Goal: Information Seeking & Learning: Learn about a topic

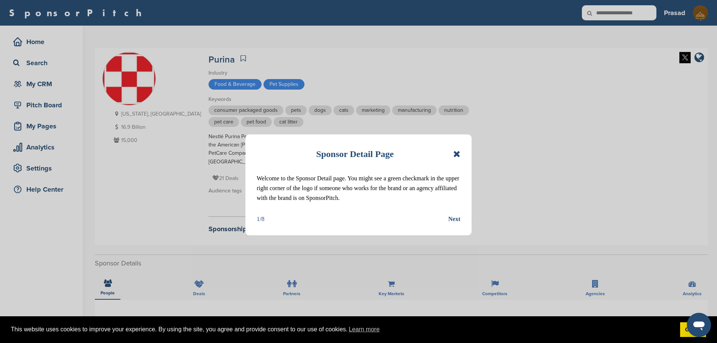
click at [460, 156] on icon at bounding box center [456, 153] width 7 height 9
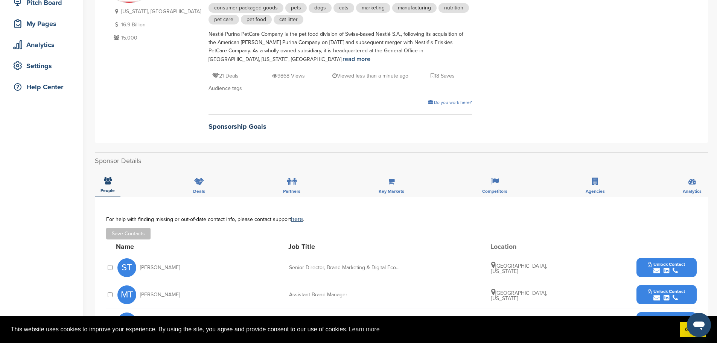
scroll to position [113, 0]
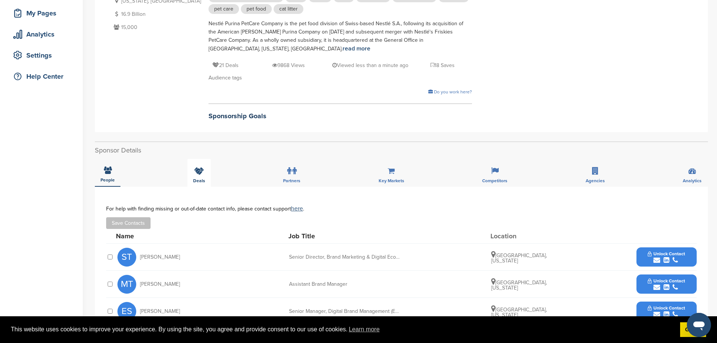
click at [200, 172] on icon at bounding box center [199, 171] width 10 height 8
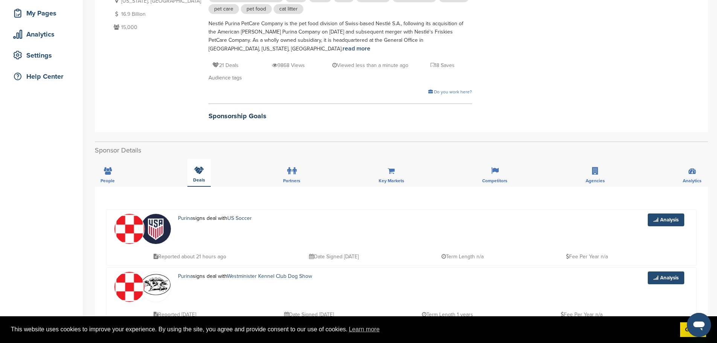
click at [201, 172] on icon at bounding box center [199, 170] width 10 height 8
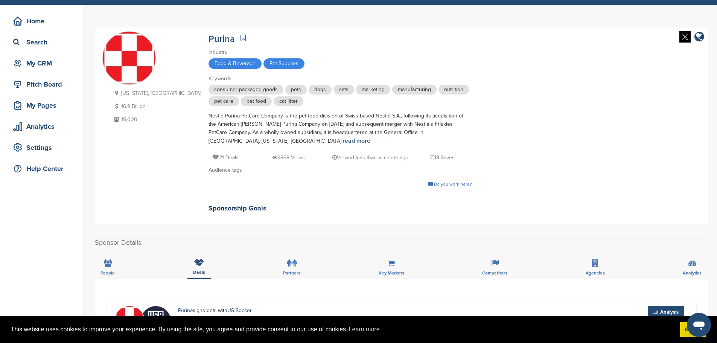
scroll to position [38, 0]
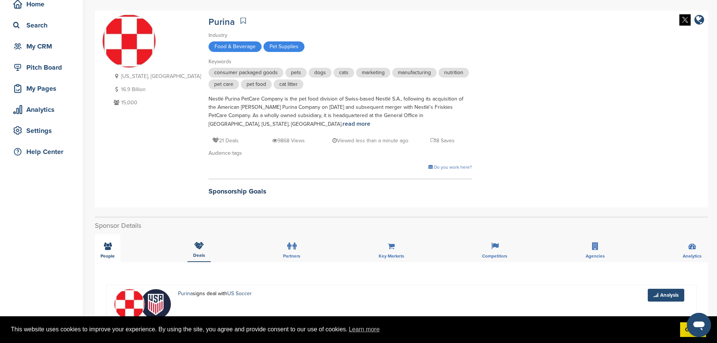
click at [106, 244] on icon at bounding box center [108, 246] width 8 height 8
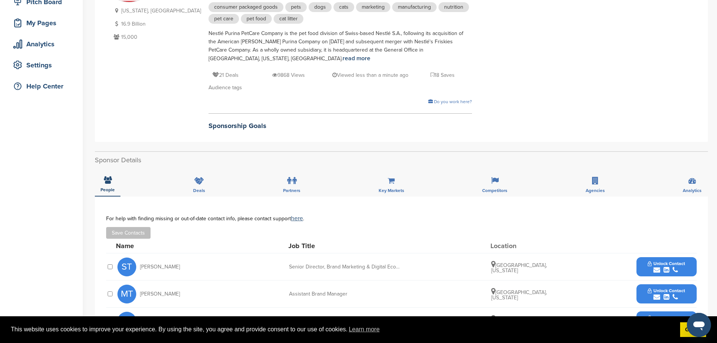
scroll to position [0, 0]
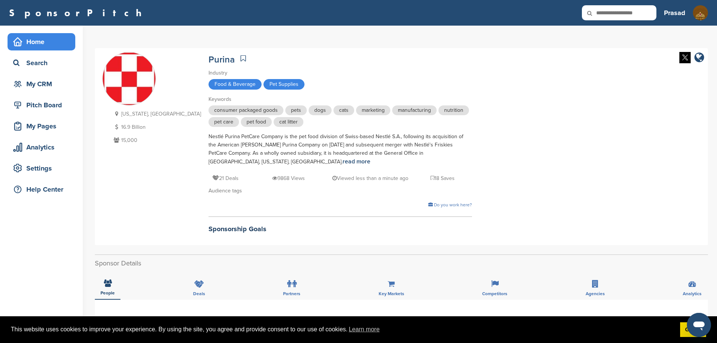
click at [30, 44] on div "Home" at bounding box center [43, 42] width 64 height 14
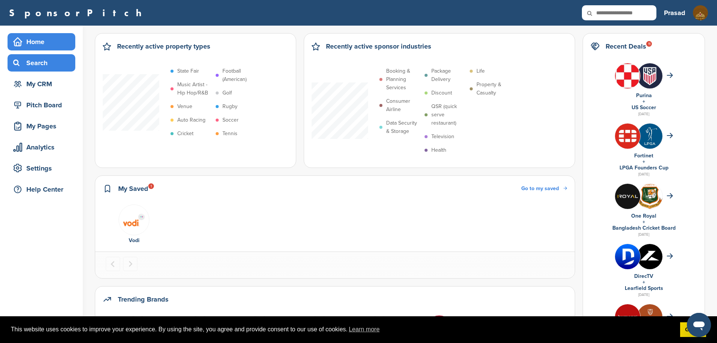
click at [38, 66] on div "Search" at bounding box center [43, 63] width 64 height 14
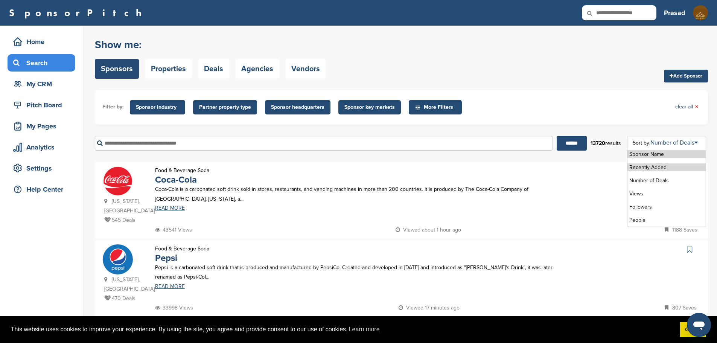
click at [665, 167] on li "Recently Added" at bounding box center [666, 167] width 78 height 8
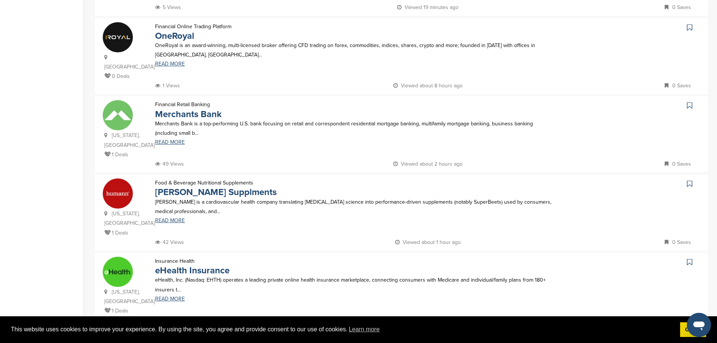
scroll to position [301, 0]
click at [179, 139] on link "READ MORE" at bounding box center [354, 141] width 399 height 5
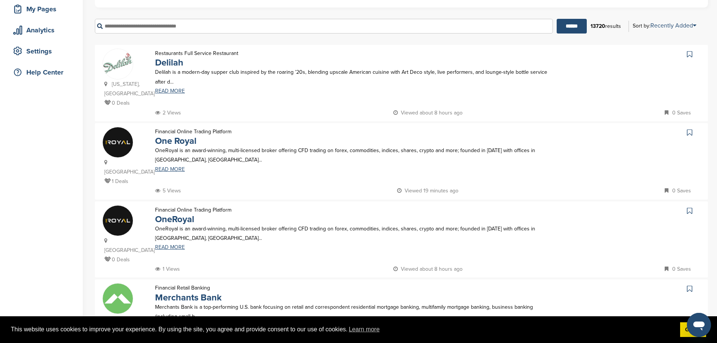
scroll to position [113, 0]
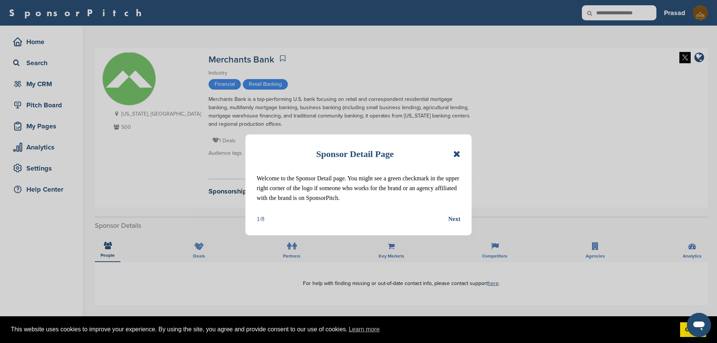
click at [460, 156] on icon at bounding box center [456, 153] width 7 height 9
